Goal: Check status: Check status

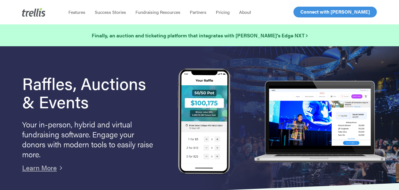
click at [304, 12] on span "Log In" at bounding box center [306, 12] width 13 height 7
